Goal: Use online tool/utility: Utilize a website feature to perform a specific function

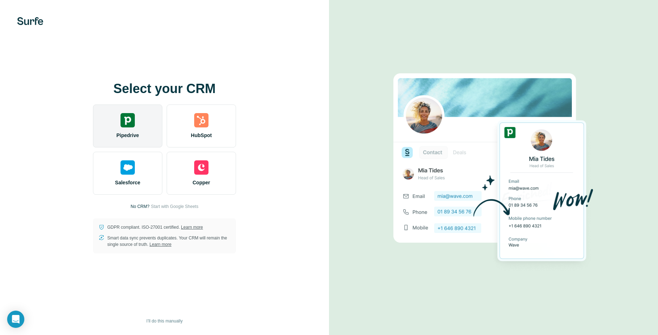
click at [138, 124] on div "Pipedrive" at bounding box center [127, 125] width 69 height 43
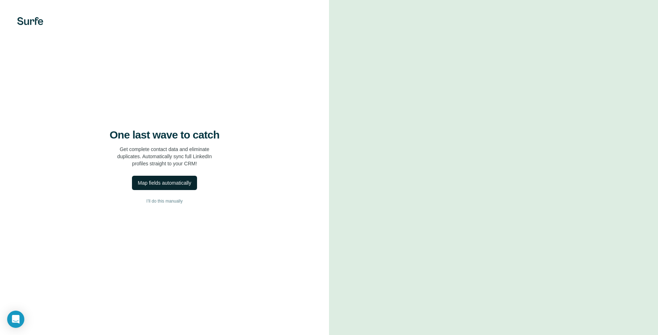
click at [182, 185] on div "Map fields automatically" at bounding box center [164, 182] width 53 height 7
click at [170, 188] on button "Map fields automatically" at bounding box center [164, 183] width 65 height 14
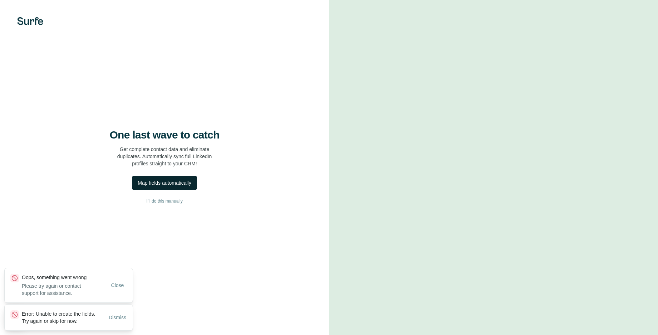
click at [186, 183] on div "Map fields automatically" at bounding box center [164, 182] width 53 height 7
